Goal: Task Accomplishment & Management: Complete application form

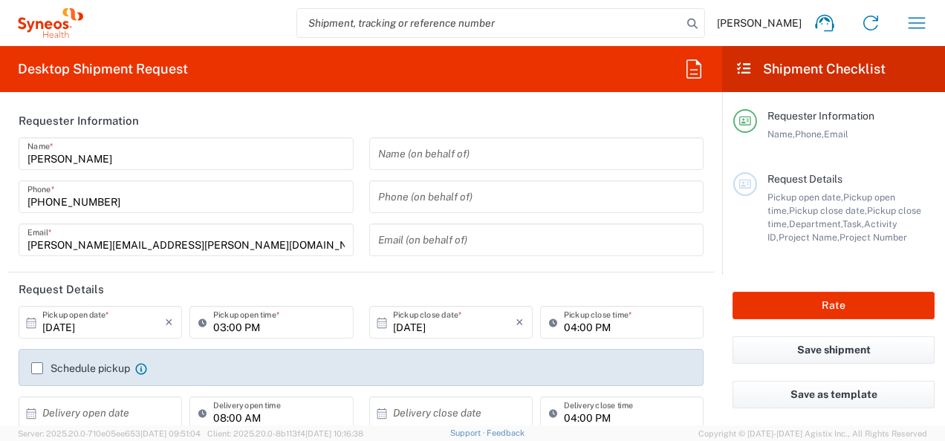
type input "[US_STATE]"
type input "[GEOGRAPHIC_DATA]"
type input "3190"
type input "[PERSON_NAME] Rsrch Grp ([GEOGRAPHIC_DATA]) In"
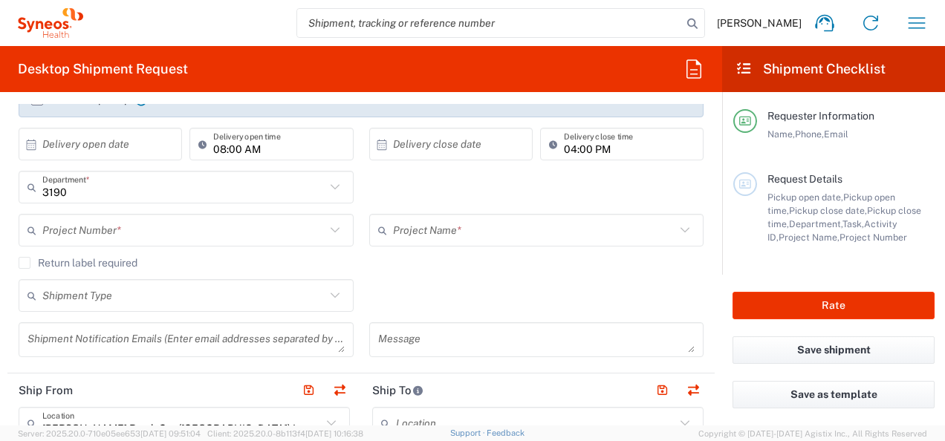
scroll to position [271, 0]
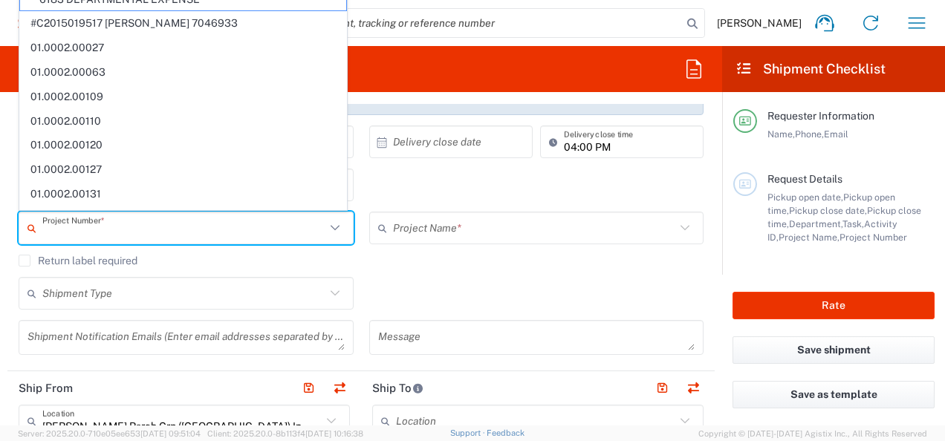
click at [278, 233] on input "text" at bounding box center [183, 228] width 283 height 26
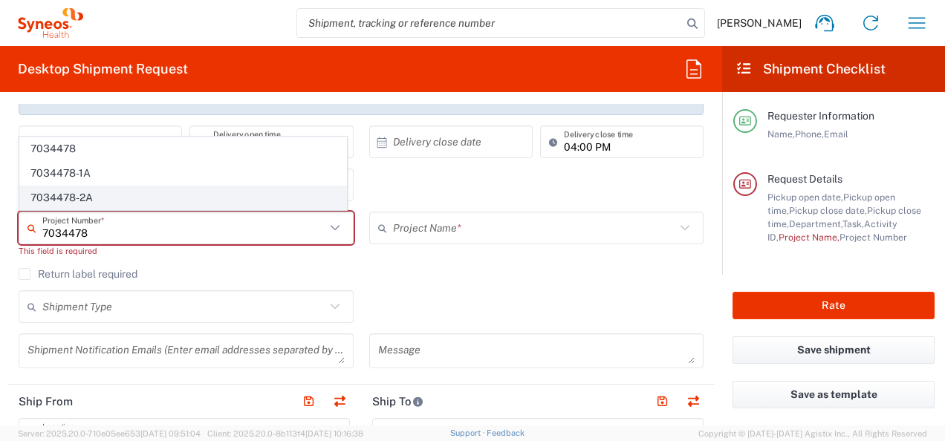
click at [108, 201] on span "7034478-2A" at bounding box center [183, 197] width 326 height 23
type input "7034478-2A"
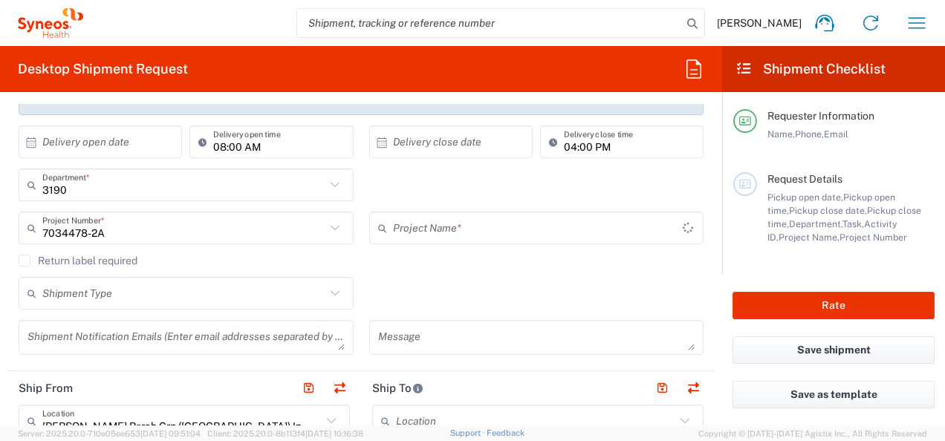
type input "802-SYN-042A"
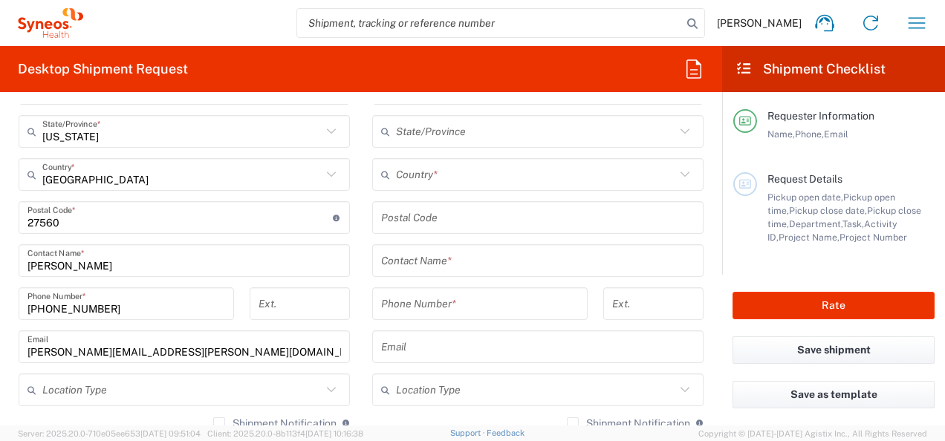
scroll to position [776, 0]
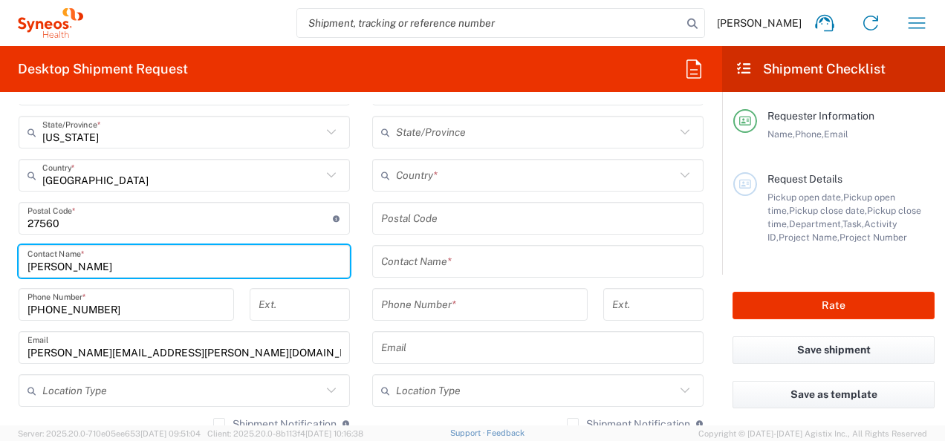
drag, startPoint x: 132, startPoint y: 263, endPoint x: -3, endPoint y: 254, distance: 135.5
click at [0, 254] on html "[PERSON_NAME] Home Shipment estimator Shipment tracking Desktop shipment reques…" at bounding box center [472, 220] width 945 height 441
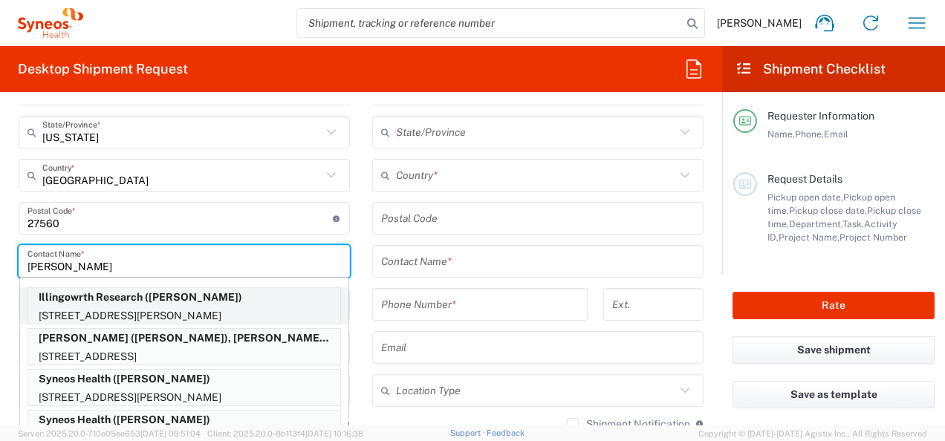
type input "[PERSON_NAME]"
click at [128, 299] on p "Illingowrth Research ([PERSON_NAME])" at bounding box center [184, 297] width 312 height 19
type input "Illingowrth Research"
type input "[STREET_ADDRESS][PERSON_NAME]"
type input "Unit 511"
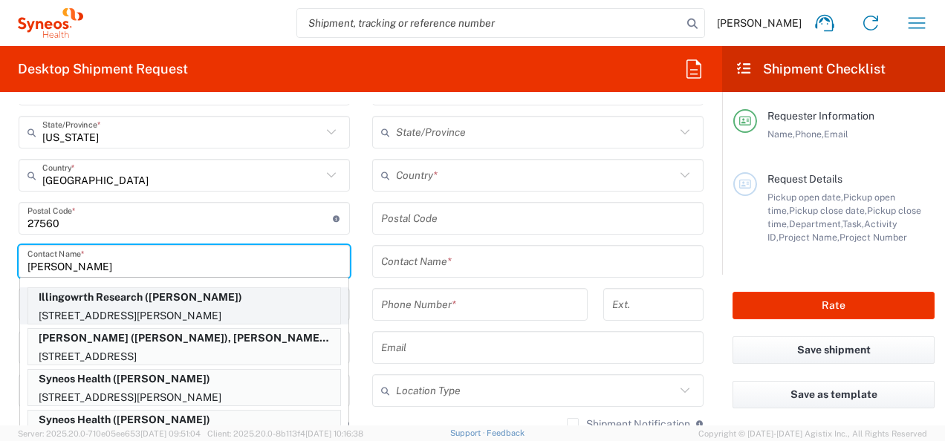
type input "[GEOGRAPHIC_DATA]"
type input "M4G0A5"
type input "[PERSON_NAME]"
type input "6479961906"
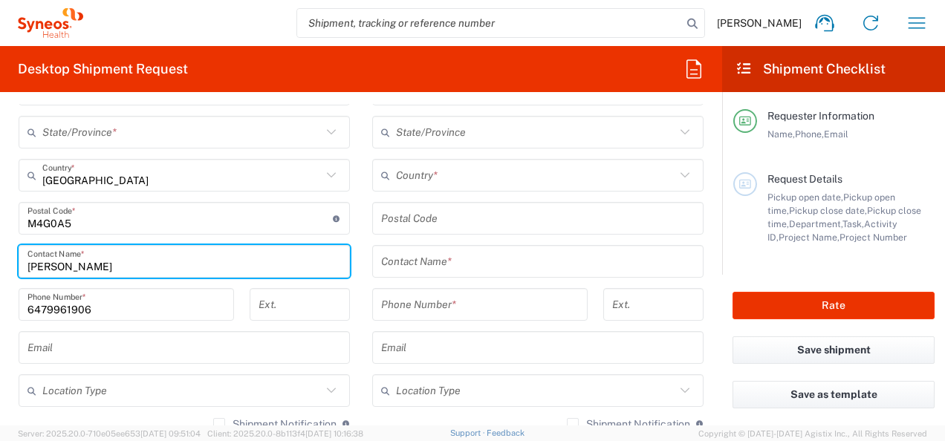
type input "[GEOGRAPHIC_DATA]"
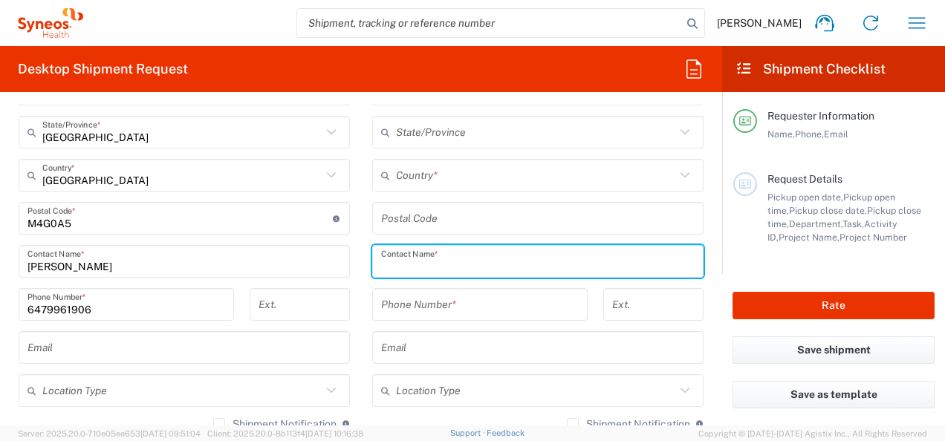
click at [460, 250] on input "text" at bounding box center [538, 262] width 314 height 26
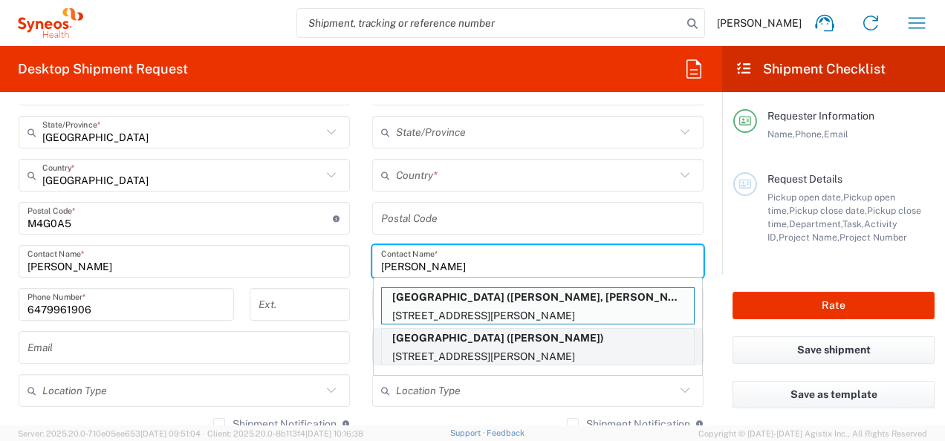
type input "[PERSON_NAME]"
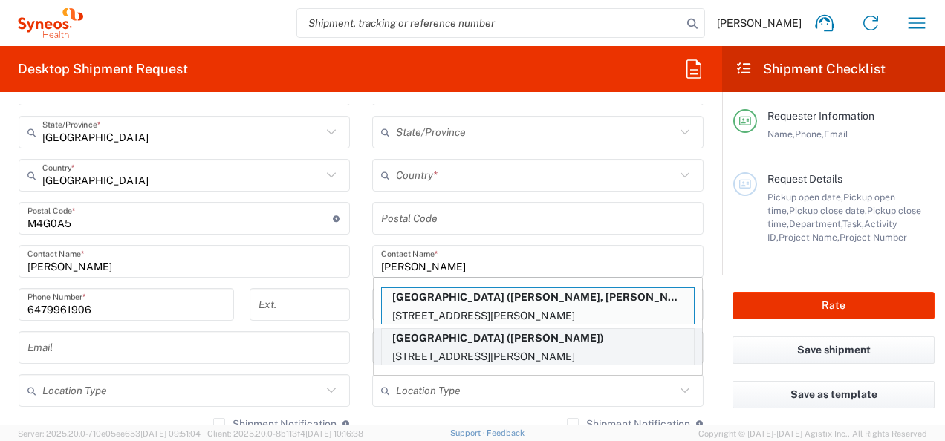
click at [484, 337] on p "[GEOGRAPHIC_DATA] ([PERSON_NAME])" at bounding box center [538, 338] width 312 height 19
type input "[GEOGRAPHIC_DATA]"
type input "[STREET_ADDRESS][PERSON_NAME]"
type input "5EC, Room 309"
type input "[GEOGRAPHIC_DATA]"
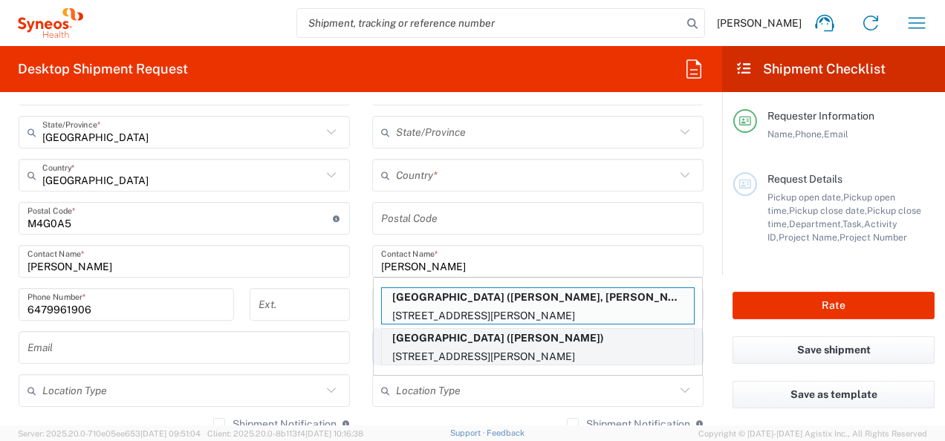
type input "[GEOGRAPHIC_DATA]"
type input "M5G2C4"
type input "[PERSON_NAME]"
type input "4163403898"
type input "[GEOGRAPHIC_DATA]"
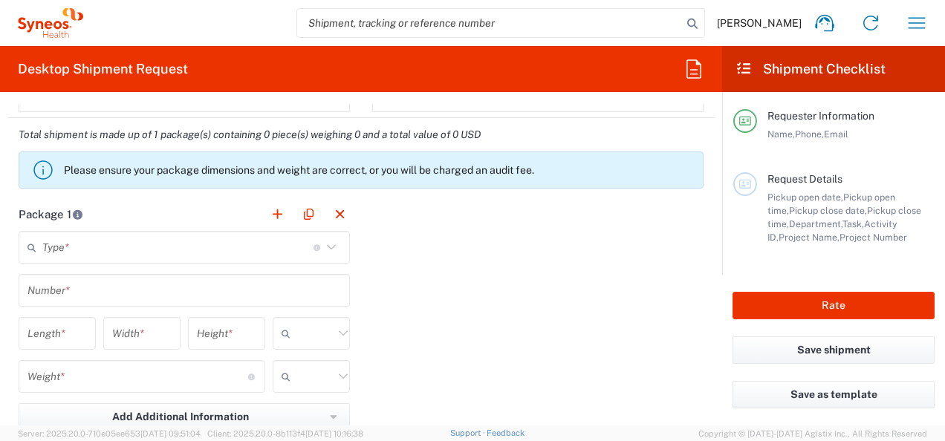
scroll to position [1193, 0]
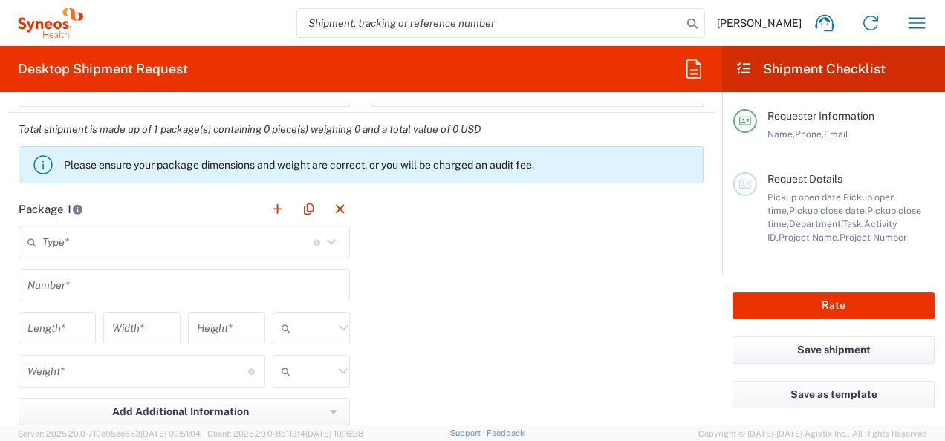
click at [352, 320] on main "Type * Material used to package goods Envelope Large Box Medium Box Pallet(s) O…" at bounding box center [184, 369] width 354 height 287
click at [236, 245] on input "text" at bounding box center [177, 243] width 271 height 26
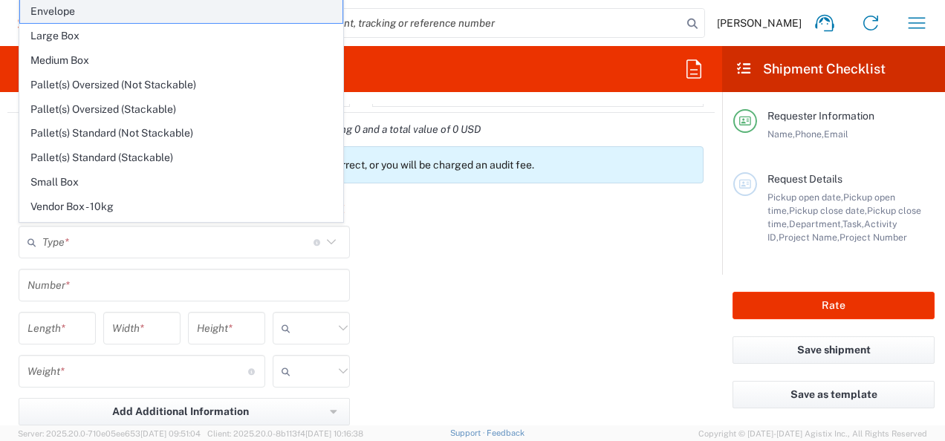
click at [140, 12] on span "Envelope" at bounding box center [181, 11] width 322 height 23
type input "Envelope"
type input "1"
type input "9.5"
type input "12.5"
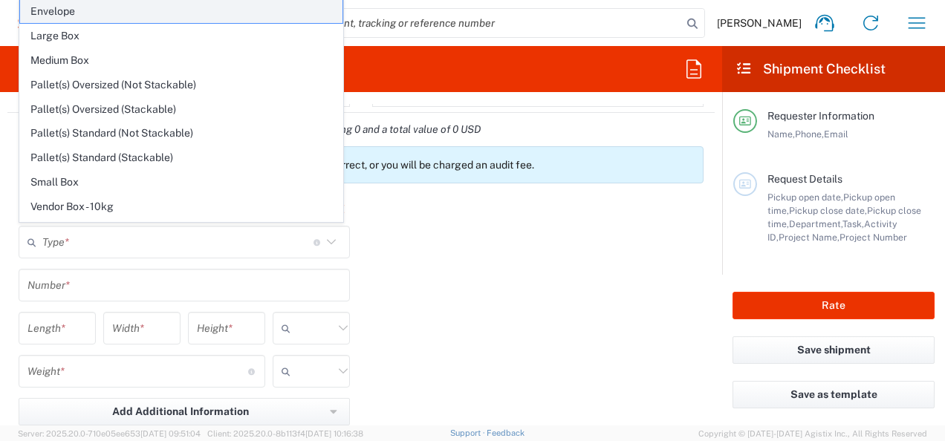
type input "0.25"
type input "in"
type input "0.45"
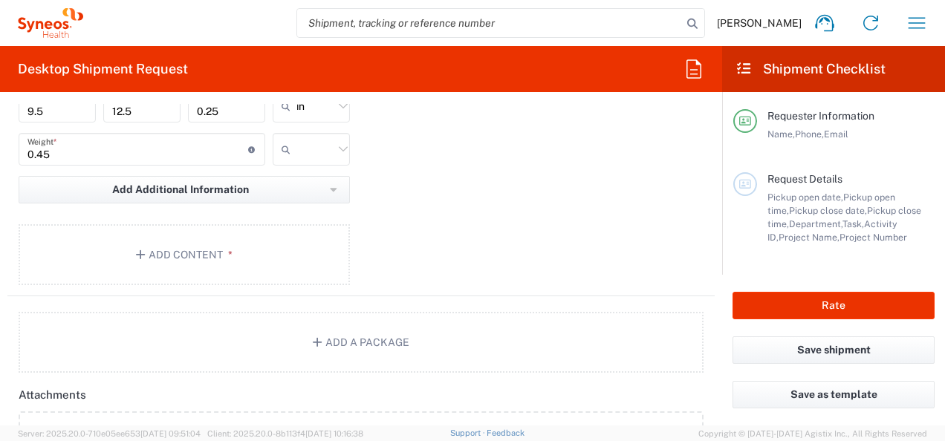
scroll to position [1415, 0]
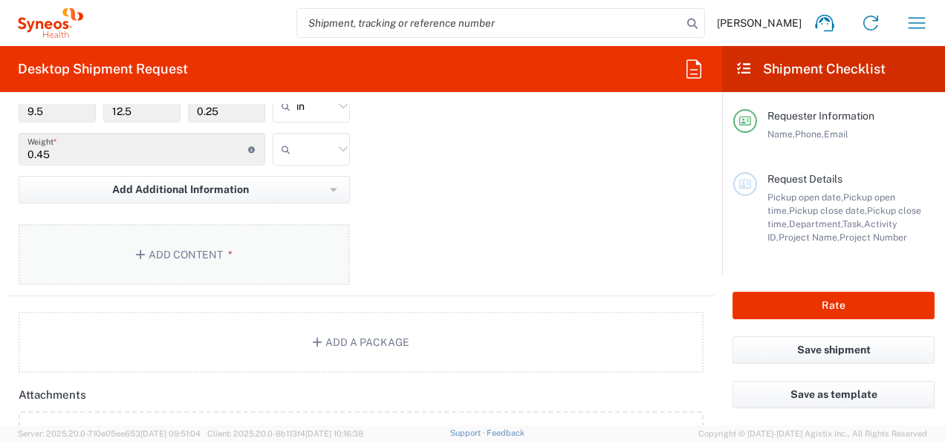
click at [159, 241] on button "Add Content *" at bounding box center [184, 254] width 331 height 61
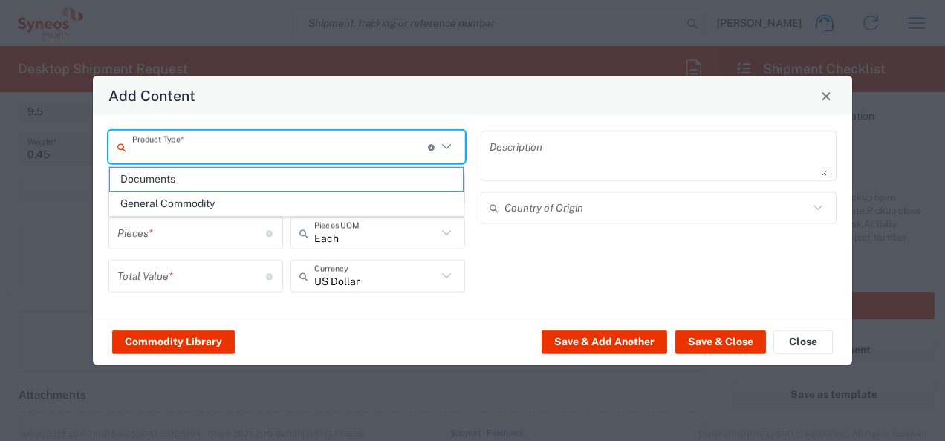
click at [278, 143] on input "text" at bounding box center [280, 147] width 296 height 26
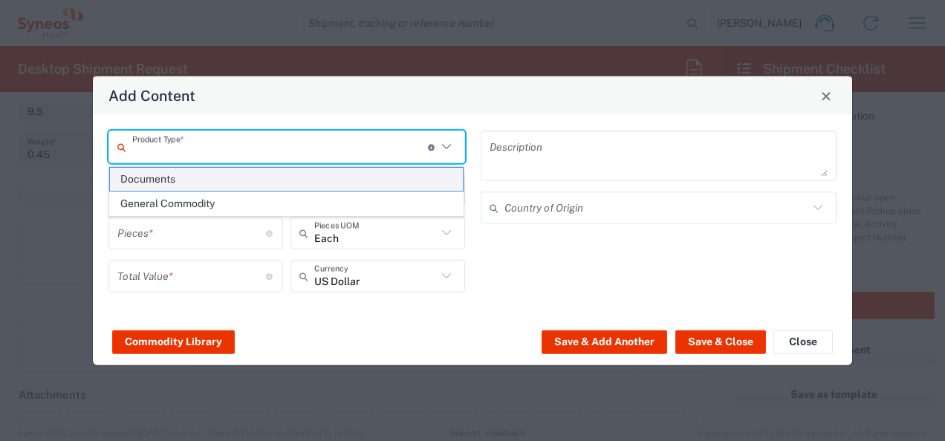
click at [231, 182] on span "Documents" at bounding box center [287, 179] width 354 height 23
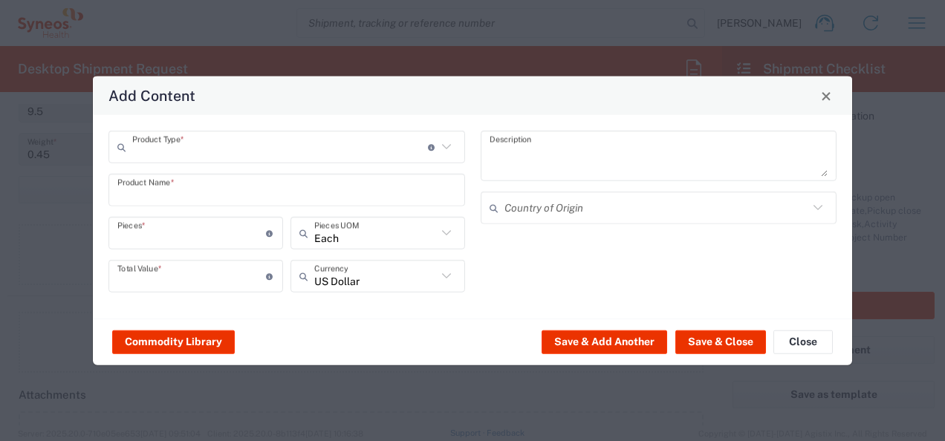
type input "Documents"
type input "1"
type textarea "Documents"
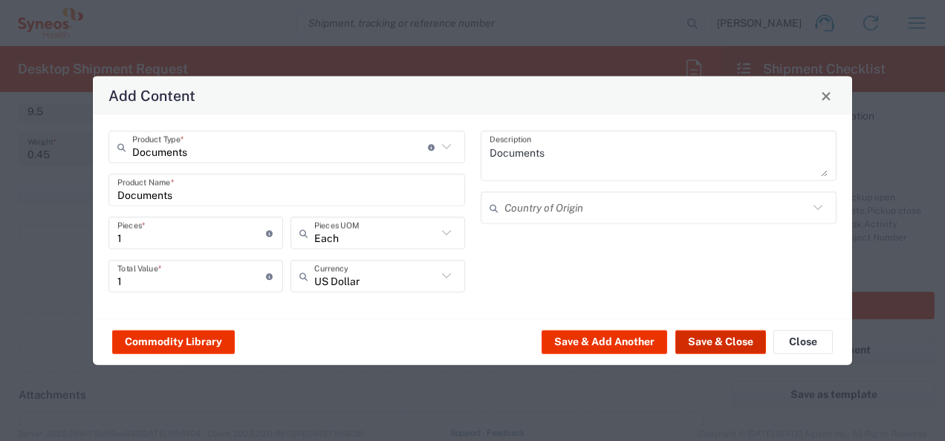
click at [728, 347] on button "Save & Close" at bounding box center [720, 342] width 91 height 24
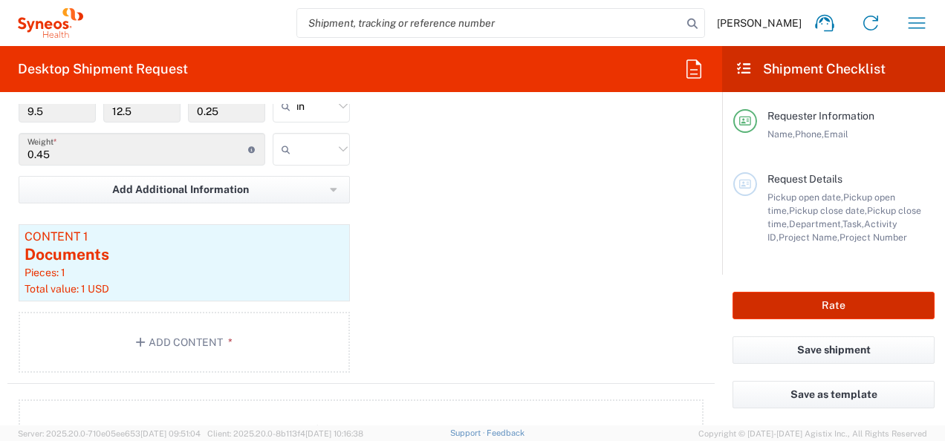
click at [809, 302] on button "Rate" at bounding box center [834, 305] width 202 height 27
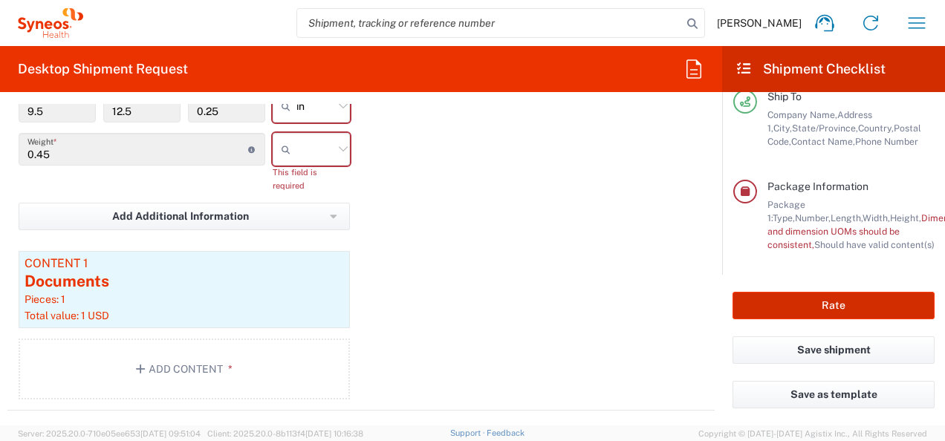
scroll to position [296, 0]
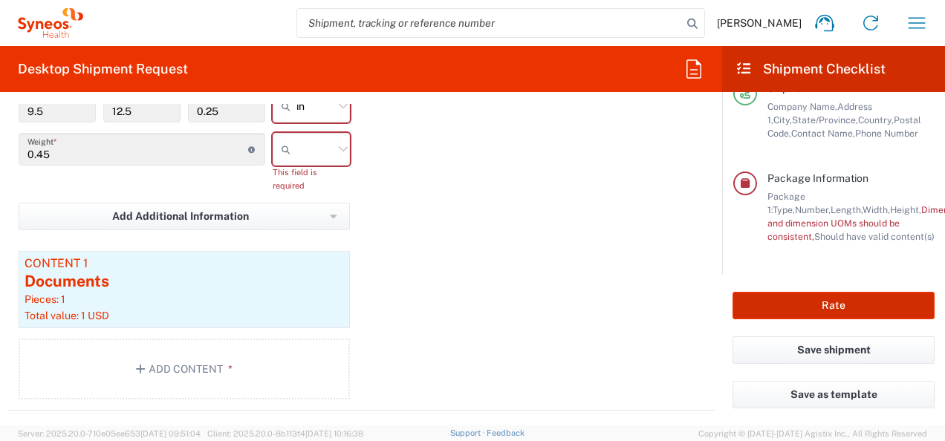
type input "7034478-2A"
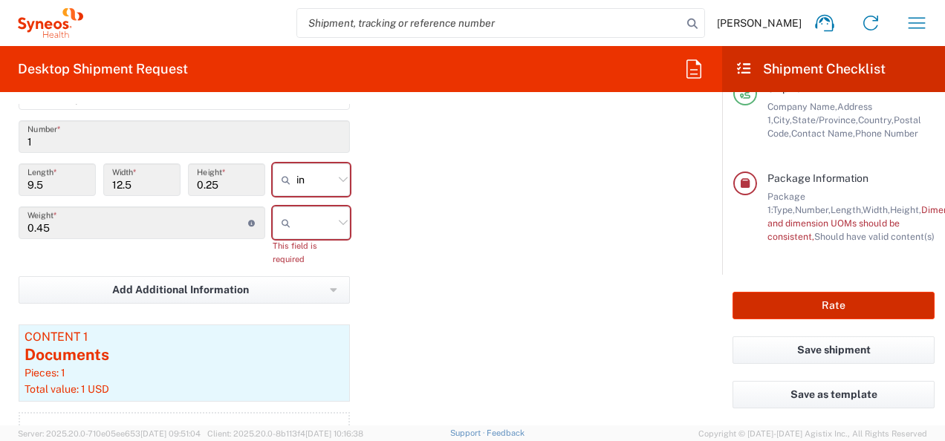
scroll to position [1317, 0]
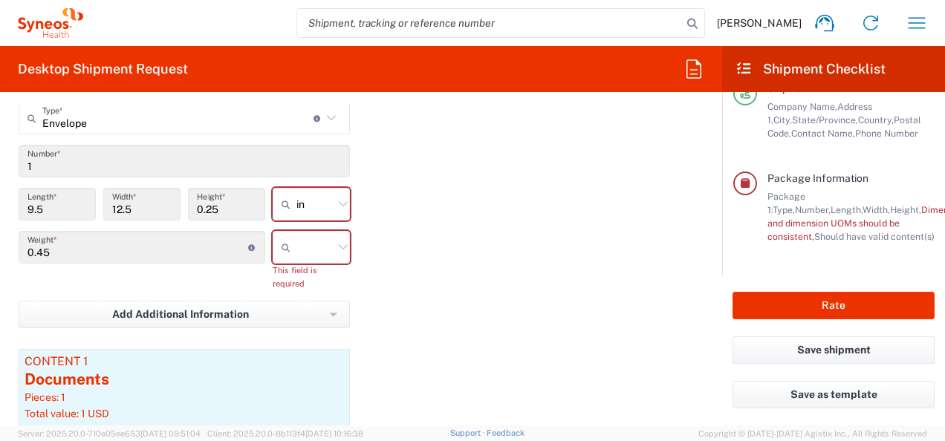
click at [308, 242] on input "text" at bounding box center [314, 248] width 37 height 24
click at [299, 299] on span "lbs" at bounding box center [306, 301] width 73 height 23
type input "lbs"
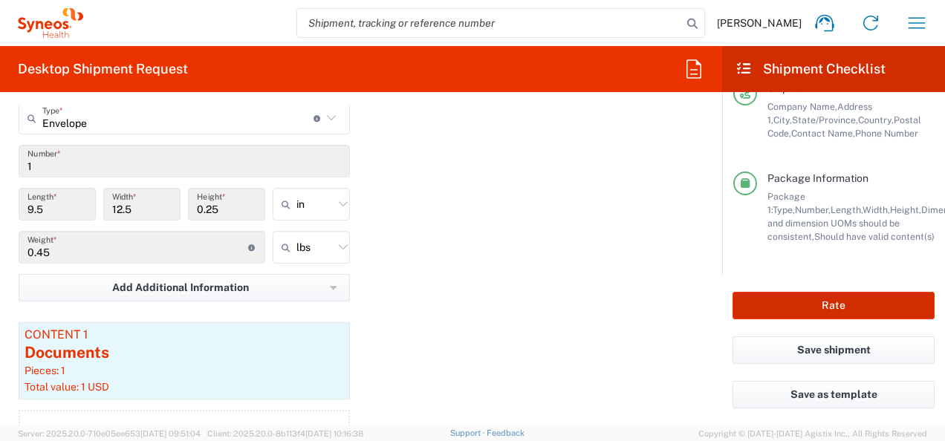
click at [777, 308] on button "Rate" at bounding box center [834, 305] width 202 height 27
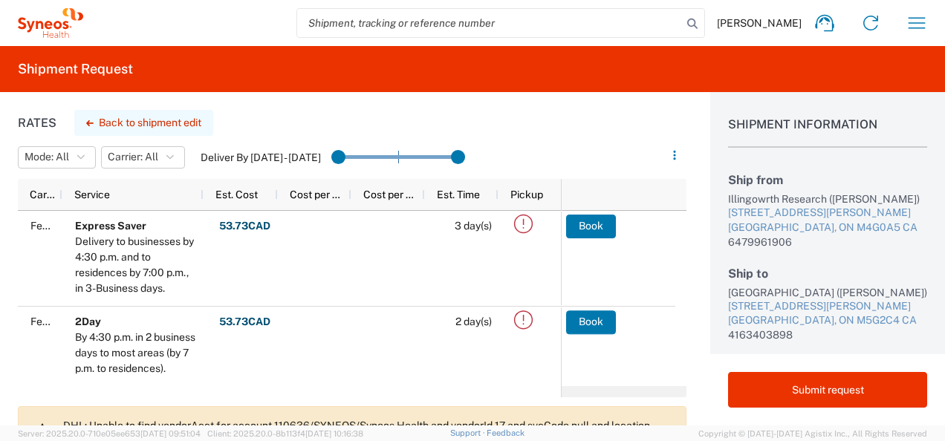
click at [150, 118] on button "Back to shipment edit" at bounding box center [143, 123] width 139 height 26
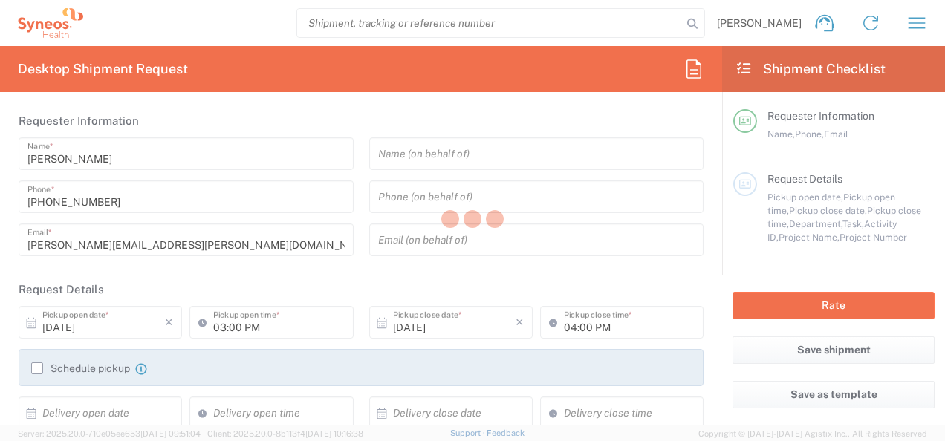
type input "[GEOGRAPHIC_DATA]"
type input "3190"
type input "802-SYN-042A"
type input "Envelope"
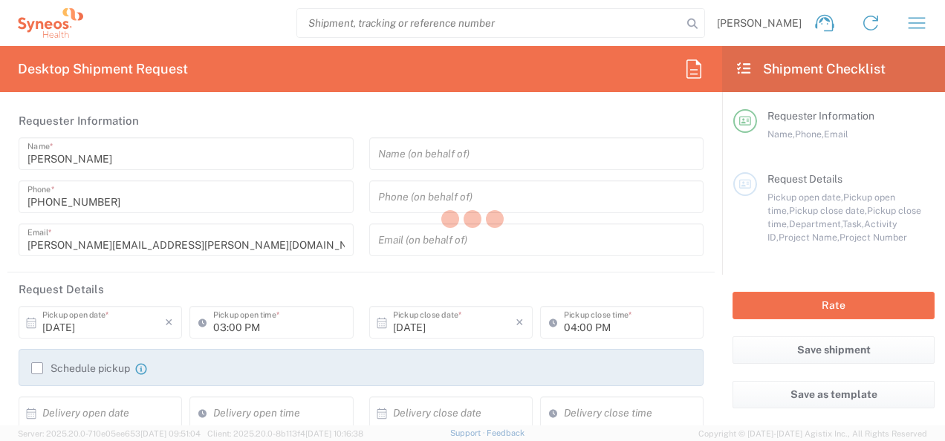
type input "7034478-2A"
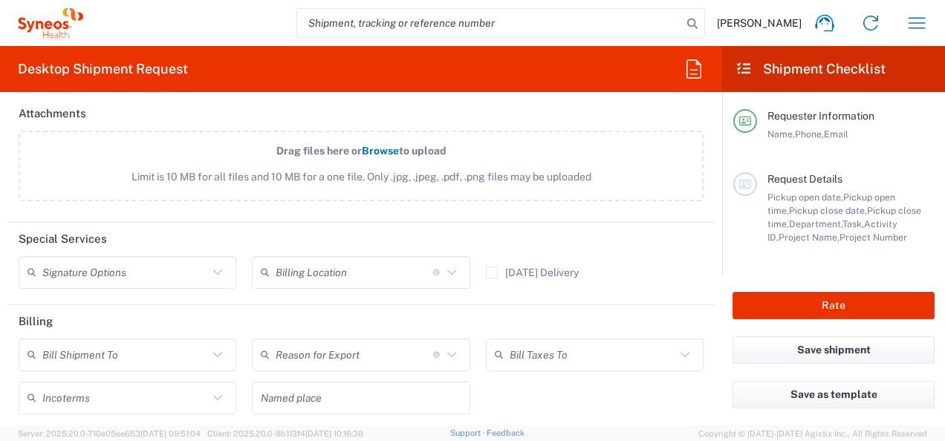
scroll to position [1832, 0]
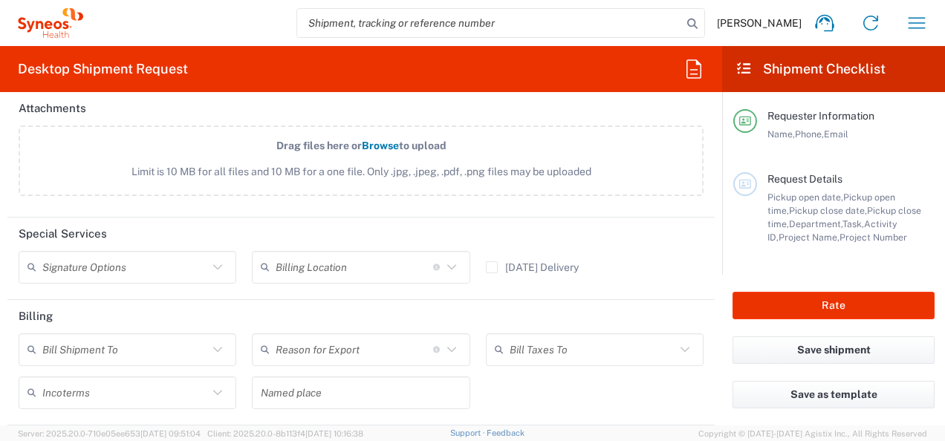
click at [319, 262] on input "text" at bounding box center [355, 267] width 158 height 26
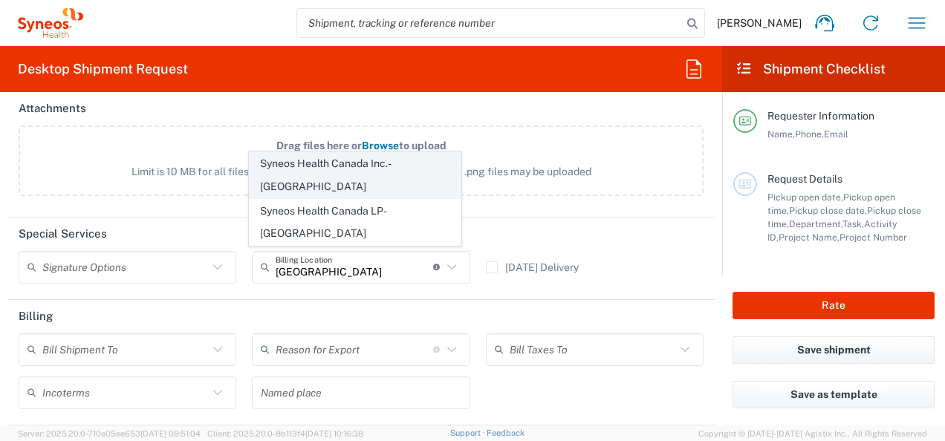
click at [305, 198] on span "Syneos Health Canada Inc.- [GEOGRAPHIC_DATA]" at bounding box center [355, 175] width 211 height 46
type input "Syneos Health Canada Inc.- [GEOGRAPHIC_DATA]"
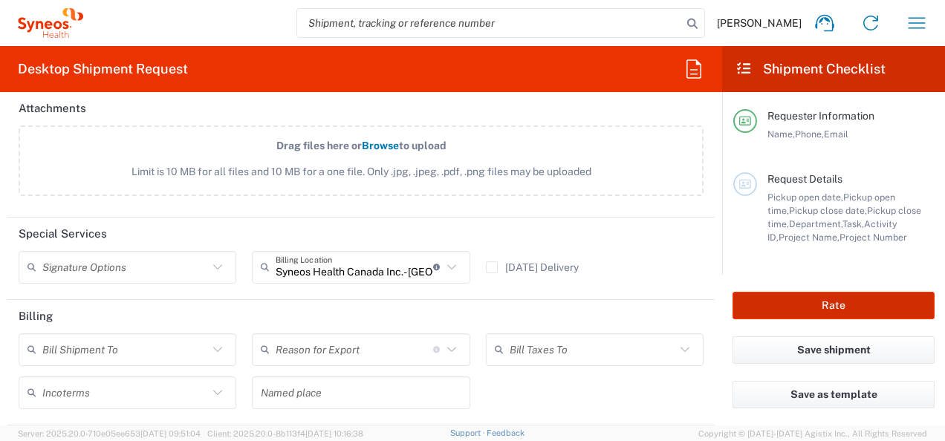
click at [802, 315] on button "Rate" at bounding box center [834, 305] width 202 height 27
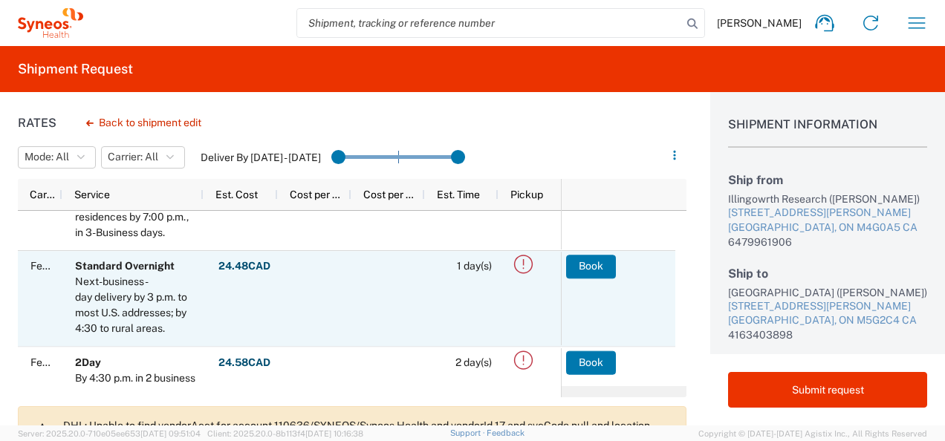
scroll to position [58, 0]
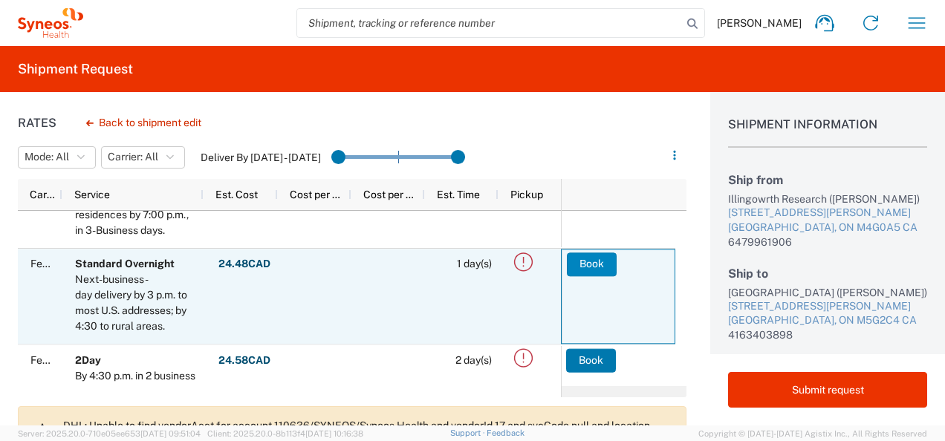
click at [592, 253] on button "Book" at bounding box center [592, 265] width 50 height 24
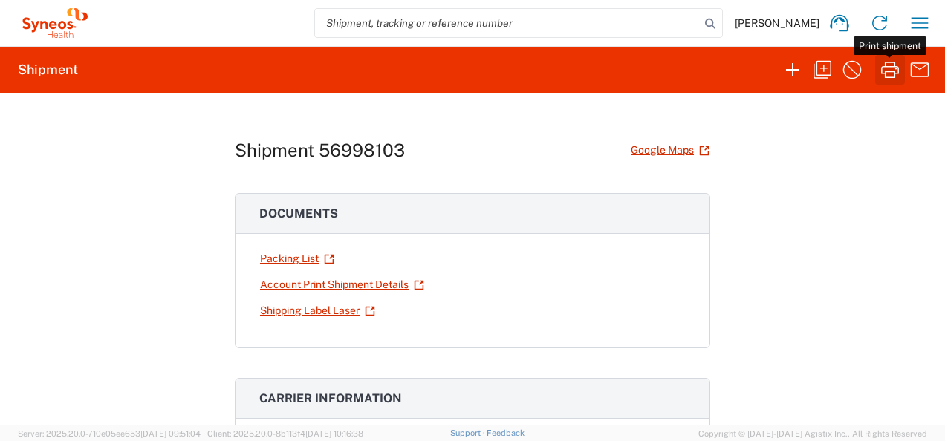
click at [887, 77] on icon "button" at bounding box center [890, 70] width 24 height 24
